Goal: Navigation & Orientation: Find specific page/section

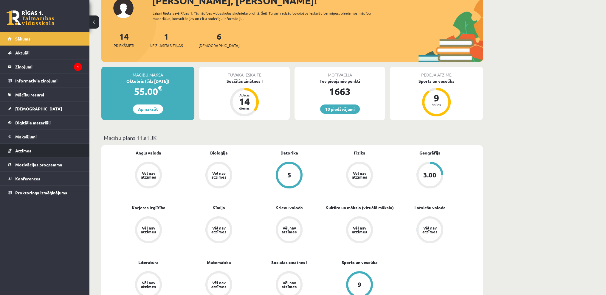
scroll to position [60, 0]
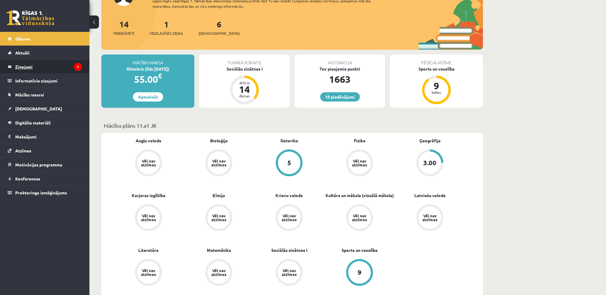
click at [33, 72] on legend "Ziņojumi 1" at bounding box center [48, 67] width 67 height 14
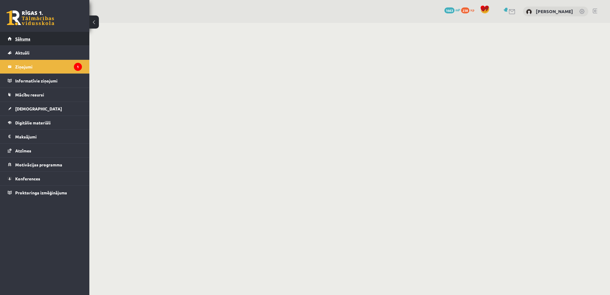
click at [36, 37] on link "Sākums" at bounding box center [45, 39] width 74 height 14
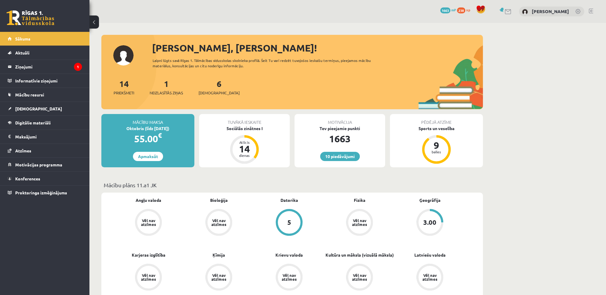
click at [592, 12] on link at bounding box center [590, 11] width 4 height 5
